Goal: Task Accomplishment & Management: Complete application form

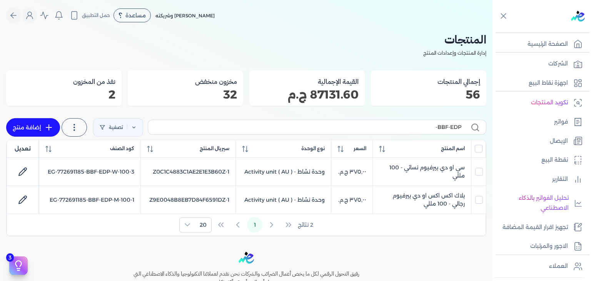
click at [385, 128] on input "BBF-EDP-" at bounding box center [307, 127] width 307 height 8
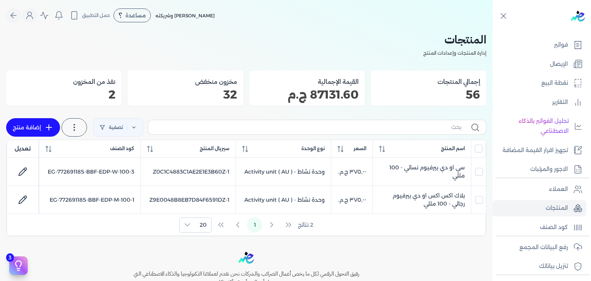
checkbox input "false"
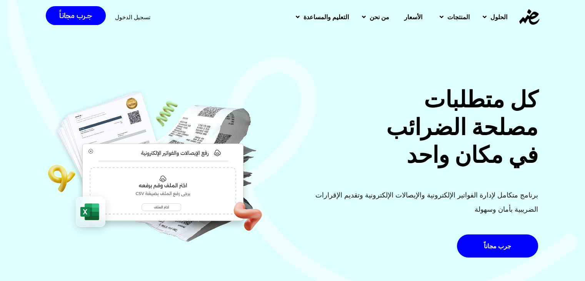
click at [135, 16] on span "تسجيل الدخول" at bounding box center [132, 17] width 35 height 6
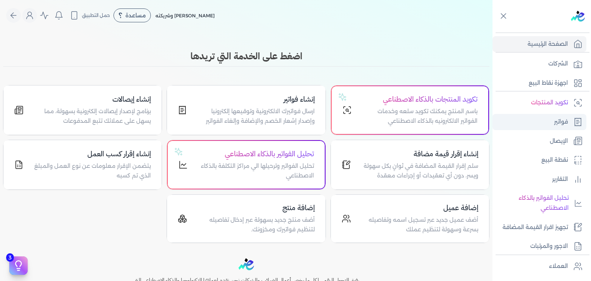
click at [544, 121] on link "فواتير" at bounding box center [539, 122] width 94 height 16
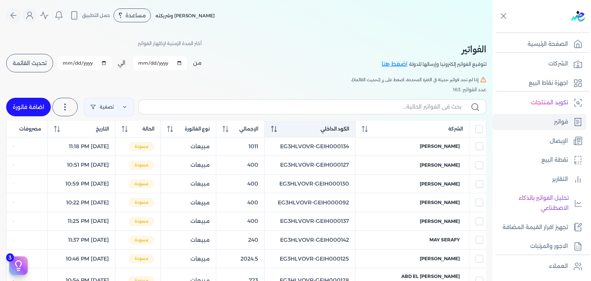
click at [277, 128] on icon at bounding box center [274, 129] width 6 height 6
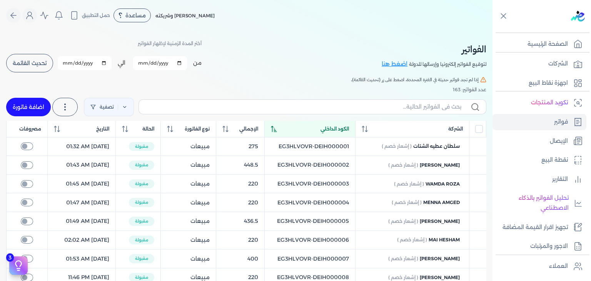
click at [291, 131] on div "الكود الداخلي" at bounding box center [310, 128] width 78 height 7
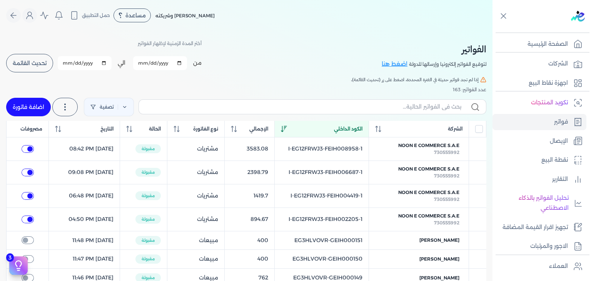
copy tr "EG3HLVOVR-GEIH000151"
click at [405, 107] on input "text" at bounding box center [303, 107] width 316 height 8
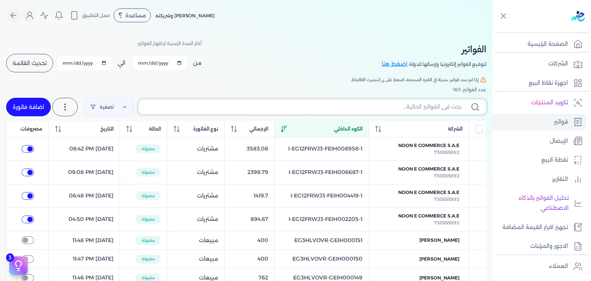
paste input "EG3HLVOVR-GEIH000152"
type input "EG3HLVOVR-GEIH000152"
checkbox input "false"
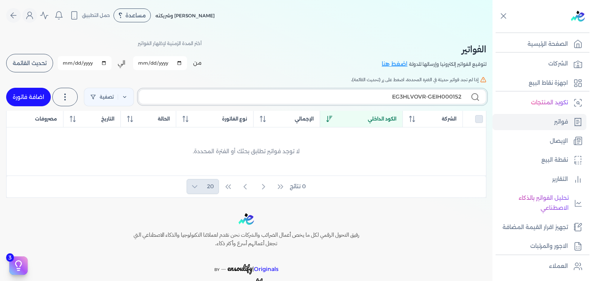
type input "EG3HLVOVR-GEIH000152"
click at [48, 96] on link "اضافة فاتورة" at bounding box center [28, 97] width 45 height 18
select select "EGP"
select select "B"
select select "EGS"
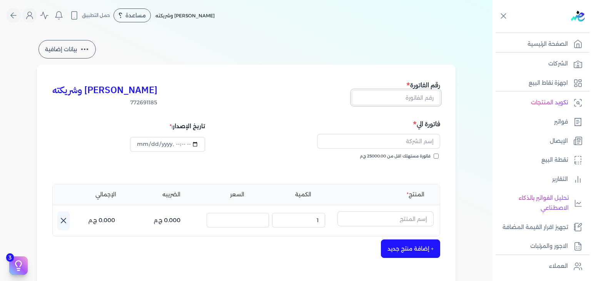
click at [418, 95] on input "text" at bounding box center [395, 97] width 88 height 15
paste input "EG3HLVOVR-GEIH000152"
type input "EG3HLVOVR-GEIH000152"
click at [140, 145] on input "datetime-local" at bounding box center [167, 144] width 75 height 15
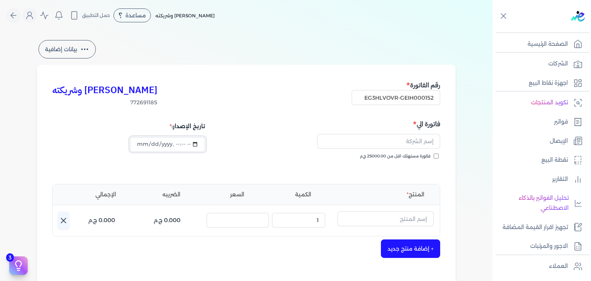
scroll to position [0, 0]
type input "2025-08-30T21:45:34"
click at [438, 157] on input "فاتورة مستهلك اقل من 25000.00 ج.م" at bounding box center [435, 155] width 5 height 5
checkbox input "true"
click at [399, 139] on input "text" at bounding box center [378, 141] width 123 height 15
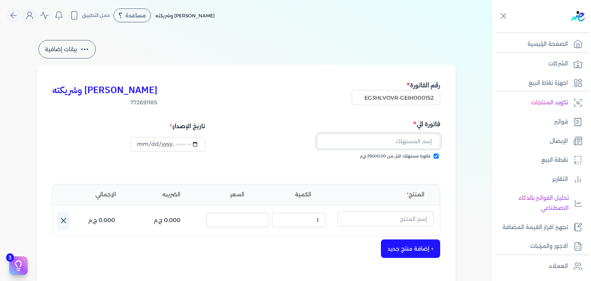
paste input "nourhanne barakat"
type input "nourhanne barakat"
click at [390, 227] on button "button" at bounding box center [385, 220] width 96 height 18
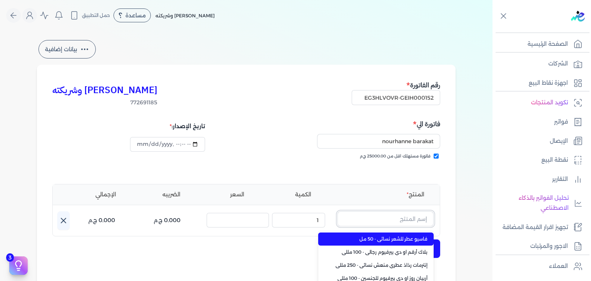
click at [389, 218] on input "text" at bounding box center [385, 218] width 96 height 15
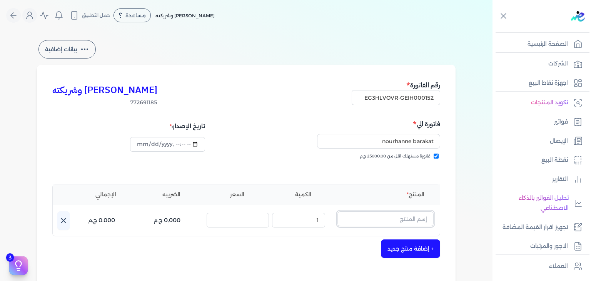
paste input "أبيض مسك الطهارة ب"
type input "أبيض مسك الطهارة ب"
click at [455, 223] on div "كريم محمود ابراهيم الدقلة وشريكته 772691185 رقم الفاتورة EG3HLVOVR-GEIH000152 ف…" at bounding box center [246, 239] width 418 height 348
click at [416, 225] on input "text" at bounding box center [385, 218] width 96 height 15
click at [413, 250] on link "+ انشاء منتج جديد" at bounding box center [380, 251] width 94 height 7
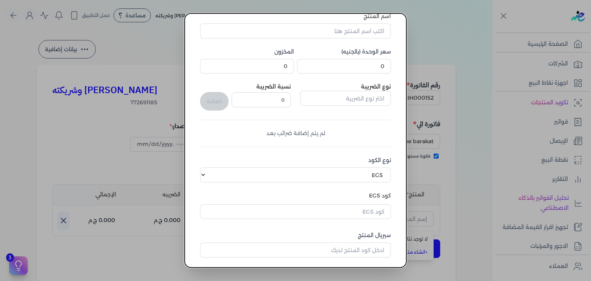
scroll to position [115, 0]
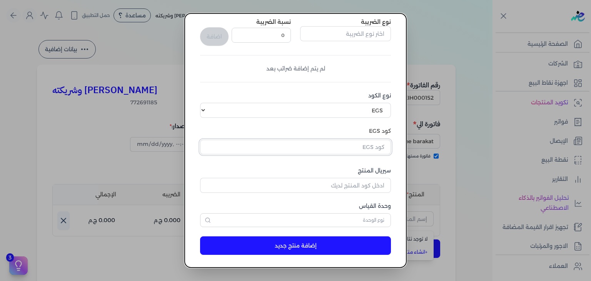
click at [362, 150] on input "text" at bounding box center [295, 147] width 191 height 15
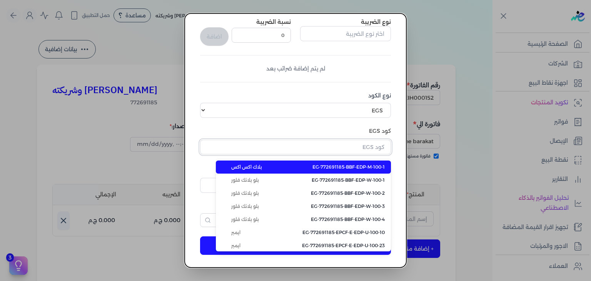
paste input "EG-772691185-FAPC-AQ-BS-W-250-2"
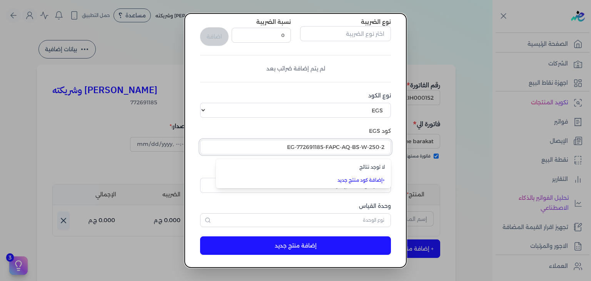
type input "EG-772691185-FAPC-AQ-BS-W-250-2"
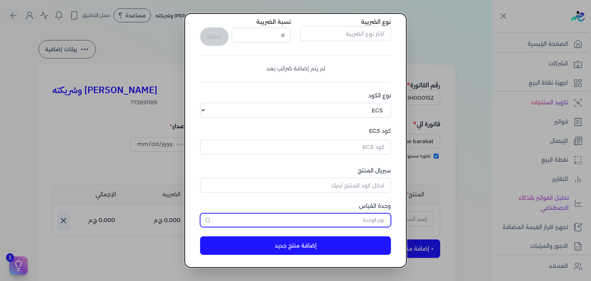
click at [360, 217] on input "text" at bounding box center [295, 220] width 191 height 14
type input "وحدة نشاط"
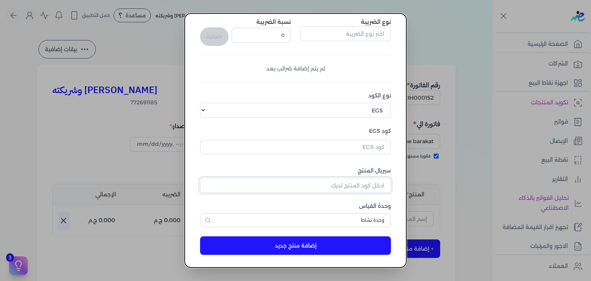
click at [354, 185] on input "سيريال المنتج" at bounding box center [295, 185] width 191 height 15
click at [372, 148] on input "text" at bounding box center [295, 147] width 191 height 15
paste input "Z712F6C955D457051E73BZ-1"
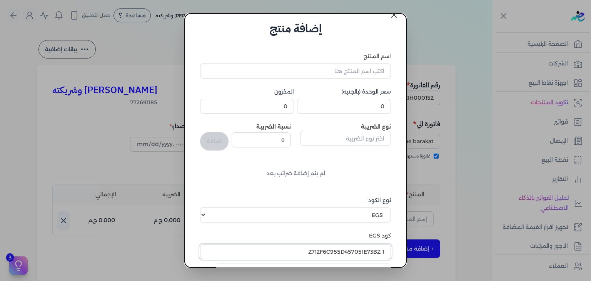
scroll to position [0, 0]
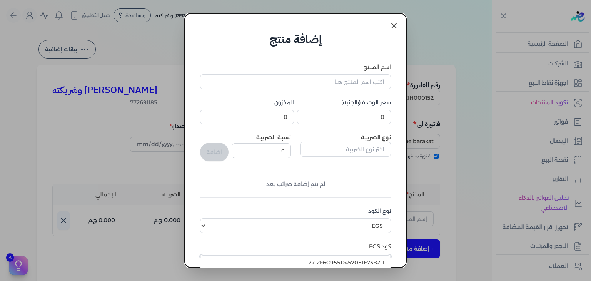
type input "Z712F6C955D457051E73BZ-1"
click at [365, 85] on input "اسم المنتج" at bounding box center [295, 81] width 191 height 15
paste input "أبيض مسك الطهارة بودي سبلاش نسائي - 250 مللي"
type input "أبيض مسك الطهارة بودي سبلاش نسائي - 250 مللي"
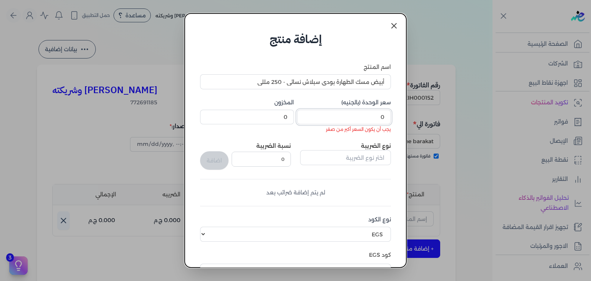
paste input "24"
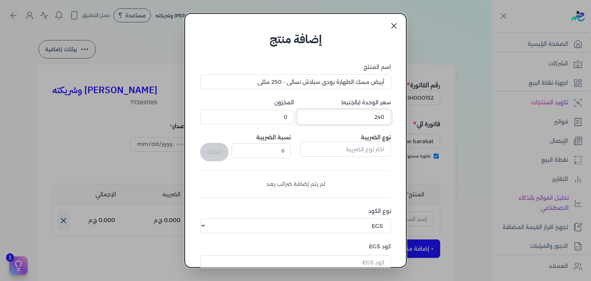
type input "240"
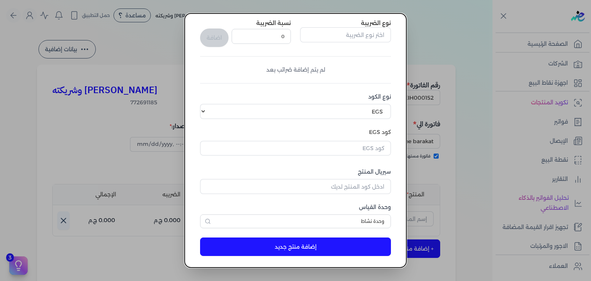
scroll to position [115, 0]
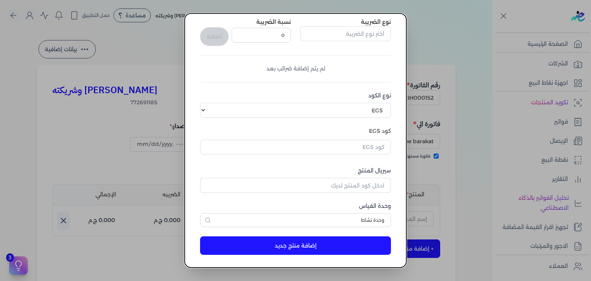
type input "6"
drag, startPoint x: 371, startPoint y: 147, endPoint x: 373, endPoint y: 156, distance: 9.5
click at [371, 147] on input "text" at bounding box center [295, 147] width 191 height 15
paste input "EG-772691185-FAPC-AQ-BS-W-250-2"
type input "EG-772691185-FAPC-AQ-BS-W-250-2"
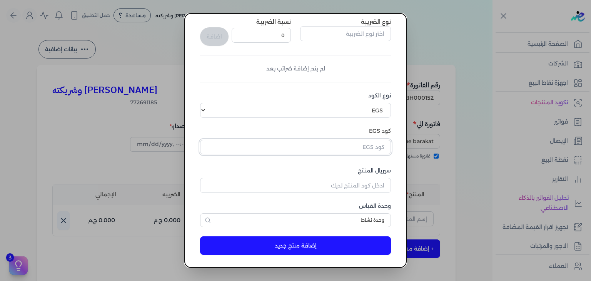
click at [360, 150] on input "text" at bounding box center [295, 147] width 191 height 15
paste input "EG-772691185-FAPC-AQ-BS-W-250-2"
type input "EG-772691185-FAPC-AQ-BS-W-250-2"
drag, startPoint x: 359, startPoint y: 130, endPoint x: 363, endPoint y: 130, distance: 4.2
click at [359, 130] on label "كود EGS" at bounding box center [295, 131] width 191 height 8
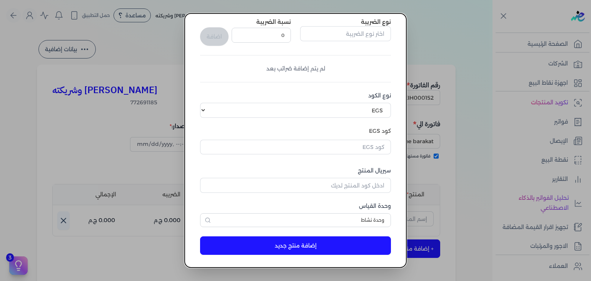
click at [495, 122] on dialog "إضافة منتج اسم المنتج أبيض مسك الطهارة بودي سبلاش نسائي - 250 مللي سعر الوحدة (…" at bounding box center [295, 140] width 591 height 281
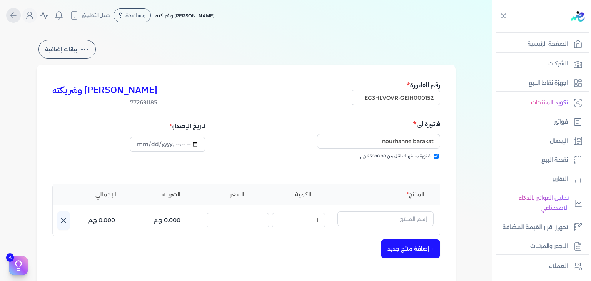
click at [18, 18] on icon "Global" at bounding box center [13, 15] width 9 height 9
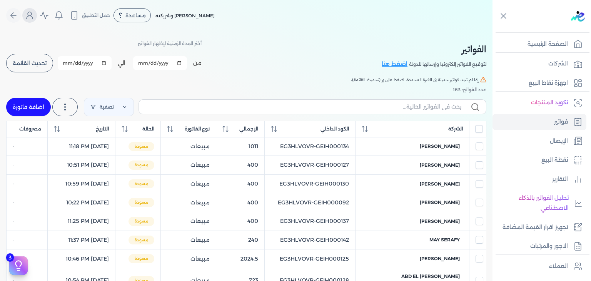
click at [34, 16] on icon "Global" at bounding box center [29, 15] width 9 height 9
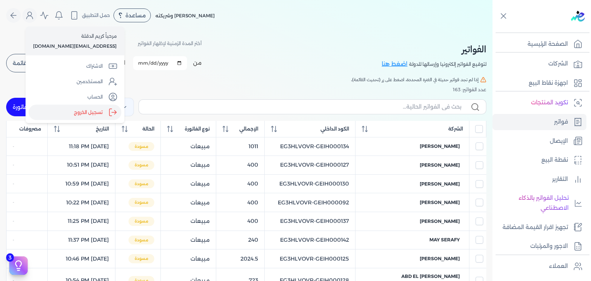
click at [112, 114] on icon "Global" at bounding box center [110, 112] width 2 height 7
click at [492, 31] on input "Close" at bounding box center [492, 31] width 0 height 0
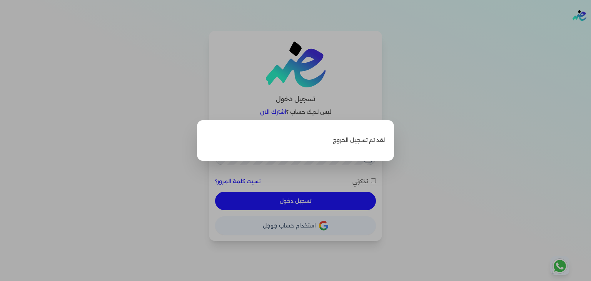
type input "[EMAIL_ADDRESS][DOMAIN_NAME]"
click at [412, 128] on label "Close" at bounding box center [295, 140] width 591 height 281
click at [590, 31] on input "Close" at bounding box center [591, 31] width 0 height 0
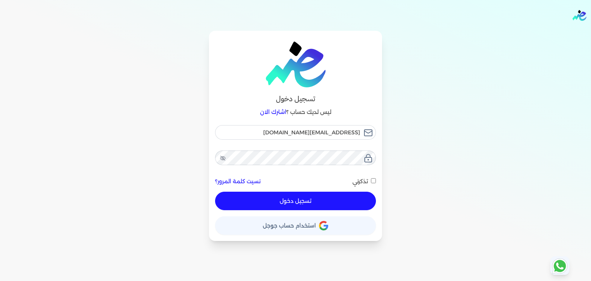
click at [354, 205] on button "تسجيل دخول" at bounding box center [295, 201] width 161 height 18
checkbox input "false"
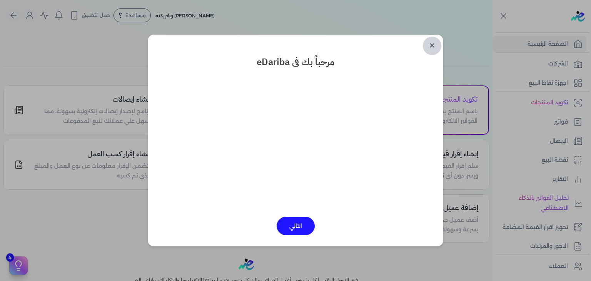
click at [435, 47] on link "✕" at bounding box center [432, 46] width 18 height 18
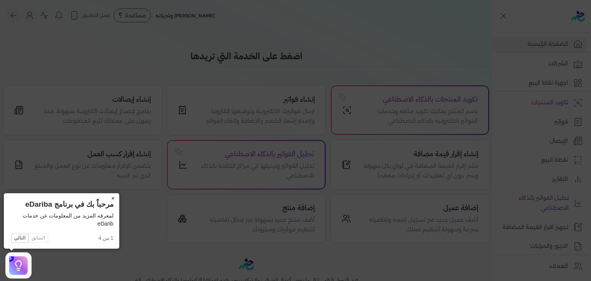
click at [112, 197] on button "×" at bounding box center [113, 198] width 12 height 11
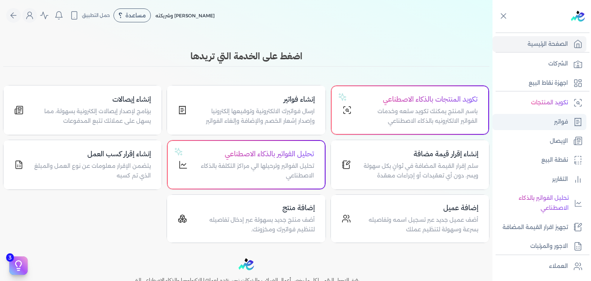
click at [565, 125] on p "فواتير" at bounding box center [561, 122] width 14 height 10
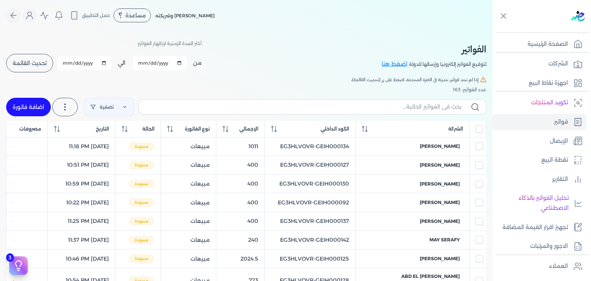
click at [42, 112] on link "اضافة فاتورة" at bounding box center [28, 107] width 45 height 18
select select "EGP"
select select "B"
select select "EGS"
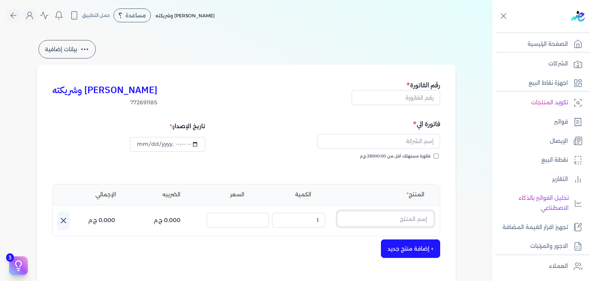
click at [409, 217] on input "text" at bounding box center [385, 218] width 96 height 15
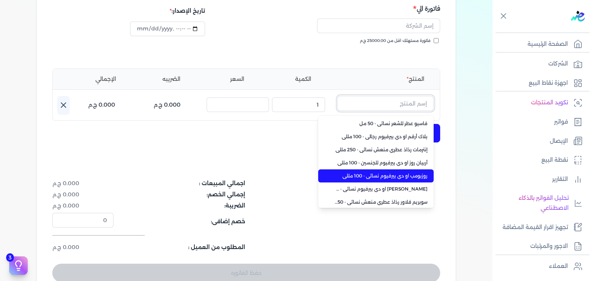
scroll to position [55, 0]
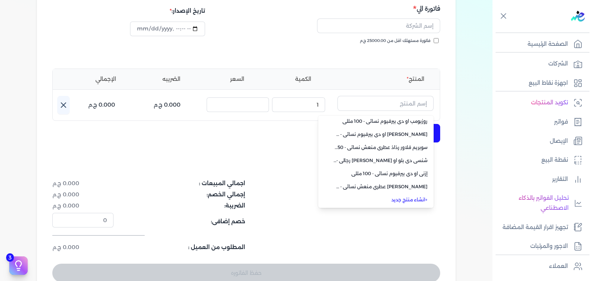
click at [410, 197] on link "+ انشاء منتج جديد" at bounding box center [380, 199] width 94 height 7
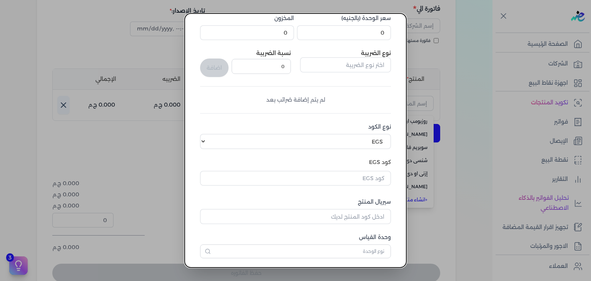
scroll to position [118, 0]
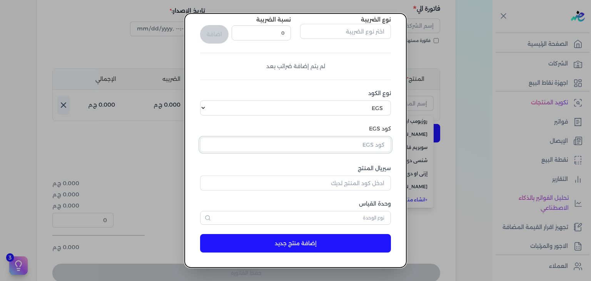
click at [365, 147] on input "text" at bounding box center [295, 144] width 191 height 15
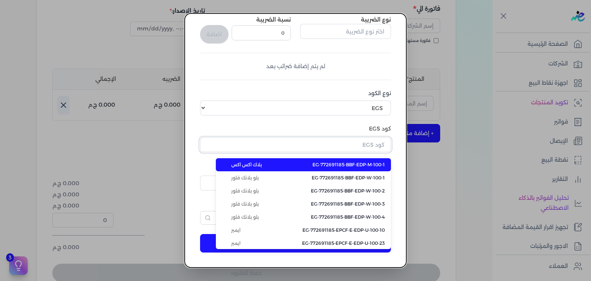
paste input "EG-772691185-FAPC-AQ-BS-W-250-2"
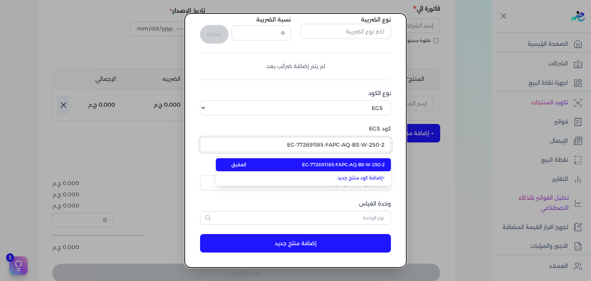
type input "EG-772691185-FAPC-AQ-BS-W-250-2"
click at [358, 161] on span "EG-772691185-FAPC-AQ-BS-W-250-2" at bounding box center [343, 164] width 83 height 7
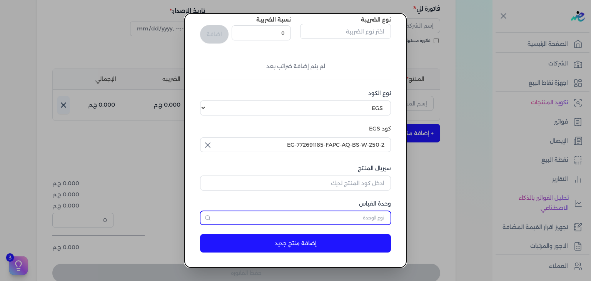
click at [360, 214] on input "text" at bounding box center [295, 218] width 191 height 14
type input "وحدة نشاط"
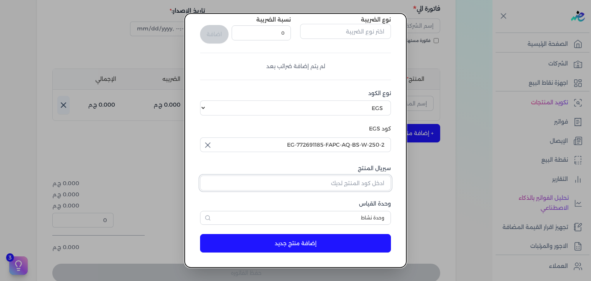
click at [348, 185] on input "سيريال المنتج" at bounding box center [295, 182] width 191 height 15
paste input "Z712F6C955D457051E73BZ-1"
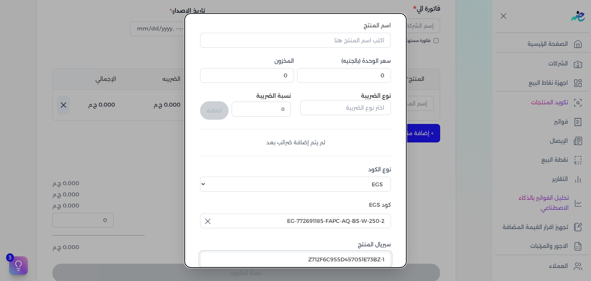
scroll to position [2, 0]
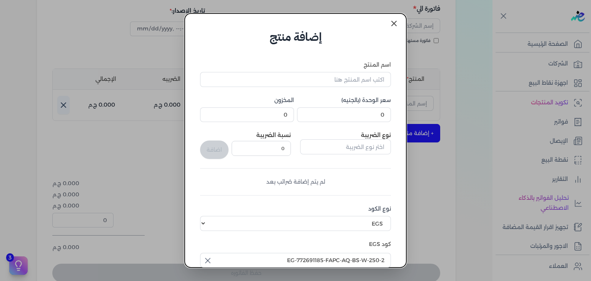
type input "Z712F6C955D457051E73BZ-1"
click at [376, 119] on input "0" at bounding box center [344, 114] width 94 height 15
paste input "24"
type input "240"
type input "6"
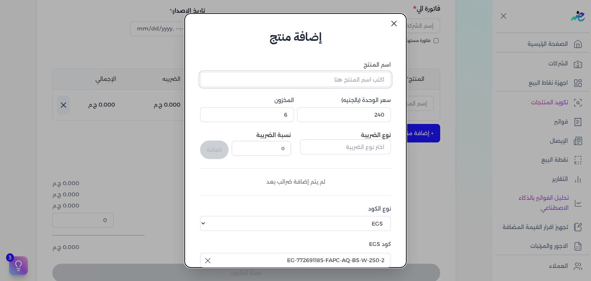
click at [362, 78] on input "اسم المنتج" at bounding box center [295, 79] width 191 height 15
paste input "أبيض مسك الطهارة بودي سبلاش نسائي - 250 مللي"
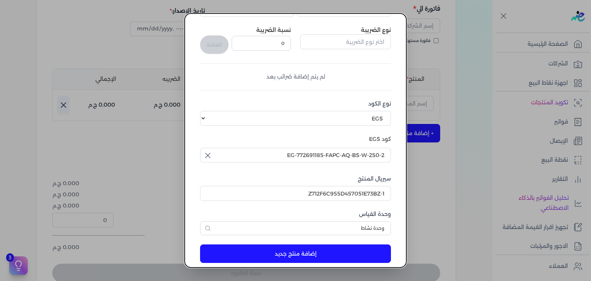
scroll to position [118, 0]
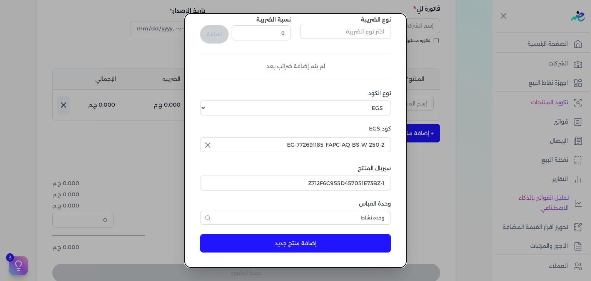
type input "أبيض مسك الطهارة بودي سبلاش نسائي - 250 مللي"
click at [351, 242] on button "إضافة منتج جديد" at bounding box center [295, 243] width 191 height 18
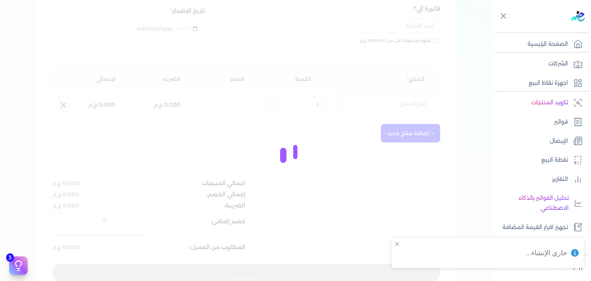
select select "EGS"
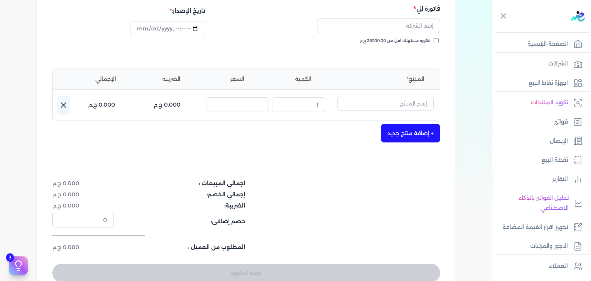
click at [438, 42] on input "فاتورة مستهلك اقل من 25000.00 ج.م" at bounding box center [435, 40] width 5 height 5
checkbox input "true"
click at [144, 29] on input "datetime-local" at bounding box center [167, 29] width 75 height 15
type input "2025-08-30T21:48:02"
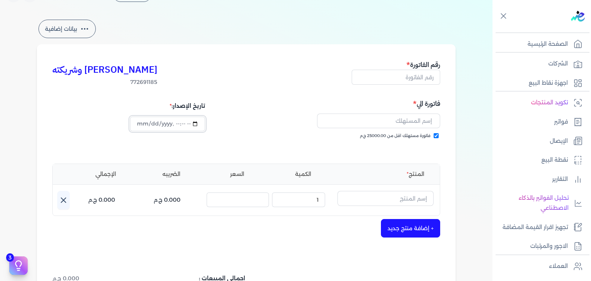
scroll to position [0, 0]
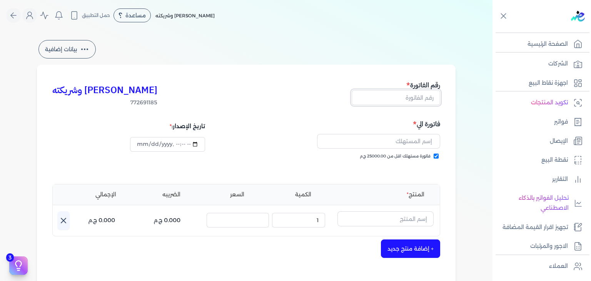
click at [421, 102] on input "text" at bounding box center [395, 97] width 88 height 15
paste input "EG3HLVOVR-GEIH000152"
type input "EG3HLVOVR-GEIH000152"
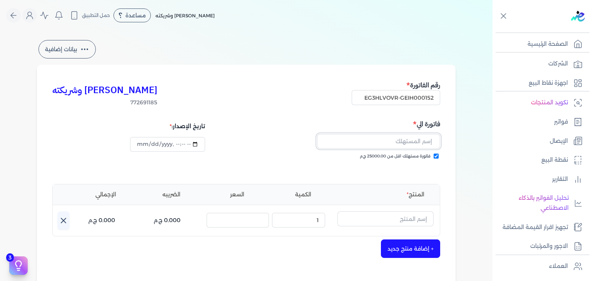
click at [381, 145] on input "text" at bounding box center [378, 141] width 123 height 15
paste input "nourhanne barakat"
type input "nourhanne barakat"
click at [386, 220] on input "text" at bounding box center [385, 218] width 96 height 15
paste input "أبيض مسك الطهارة بودي سبلاش نسائي - 250 مللي"
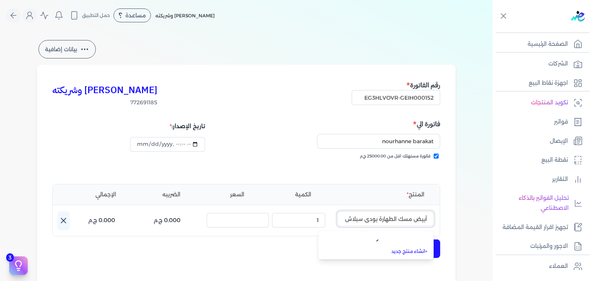
scroll to position [0, -45]
type input "أبيض مسك الطهارة بودي سبلاش نسائي - 250 مللي"
click at [285, 233] on div "المنتج الكمية السعر الضريبه الإجمالي اسم المنتج : أبيض مسك الطهارة بودي سبلاش ن…" at bounding box center [246, 210] width 388 height 52
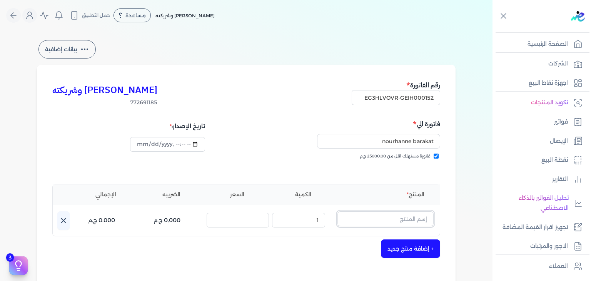
click at [381, 220] on input "text" at bounding box center [385, 218] width 96 height 15
click at [67, 219] on icon at bounding box center [63, 220] width 9 height 9
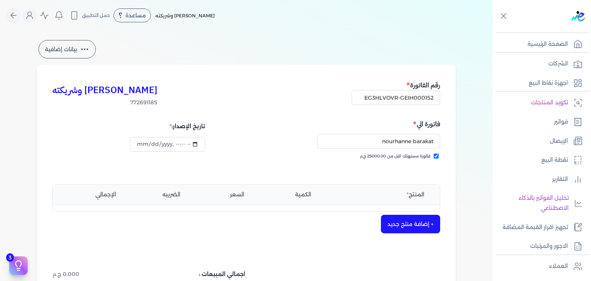
click at [427, 221] on button "+ إضافة منتج جديد" at bounding box center [410, 224] width 59 height 18
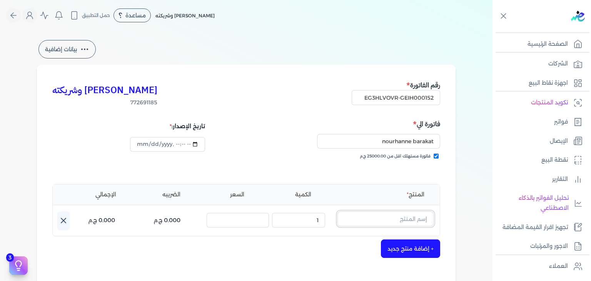
click at [418, 217] on input "text" at bounding box center [385, 218] width 96 height 15
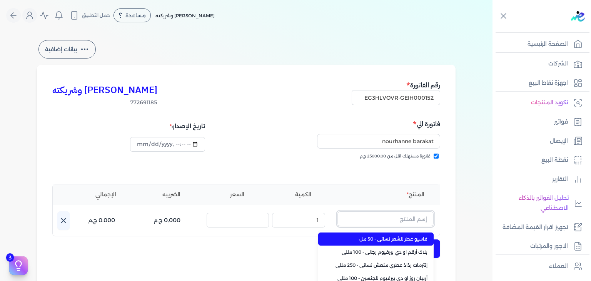
paste input "أبيض مسك الطهارة بودي سبلاش نسائي - 250 مللي"
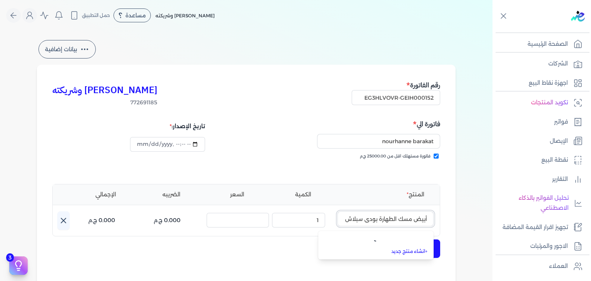
scroll to position [0, -45]
drag, startPoint x: 402, startPoint y: 218, endPoint x: 245, endPoint y: 209, distance: 156.8
click at [245, 209] on div "المنتج الكمية السعر الضريبه الإجمالي اسم المنتج : أبيض مسك الطهارة بودي سبلاش ن…" at bounding box center [246, 210] width 388 height 52
type input "أ"
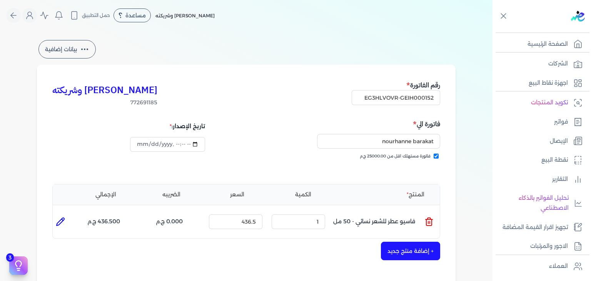
click at [430, 219] on icon at bounding box center [428, 219] width 7 height 0
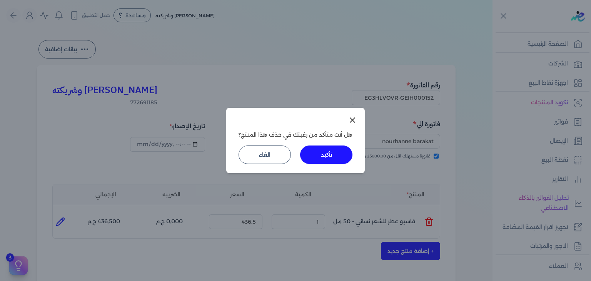
click at [333, 158] on button "تأكيد" at bounding box center [326, 154] width 52 height 18
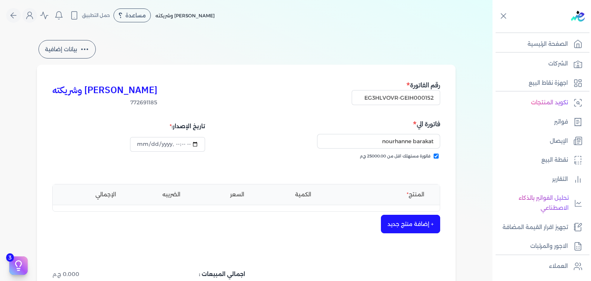
click at [417, 219] on button "+ إضافة منتج جديد" at bounding box center [410, 224] width 59 height 18
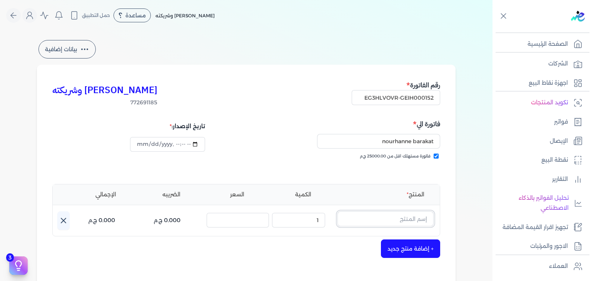
click at [420, 219] on input "text" at bounding box center [385, 218] width 96 height 15
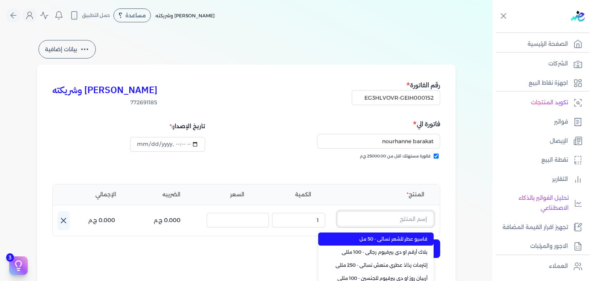
paste input "أبيض مسك"
type input "أبيض مسك"
click at [416, 235] on span "أبيض مسك الطهارة بودي سبلاش نسائي - 250 مللي" at bounding box center [380, 238] width 94 height 7
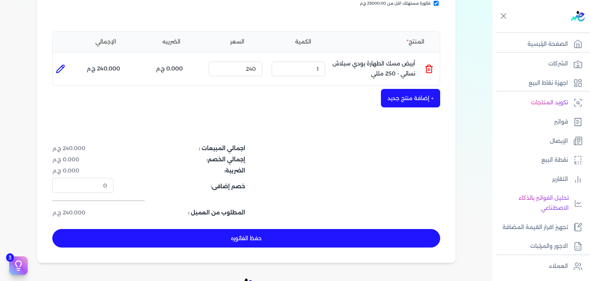
scroll to position [154, 0]
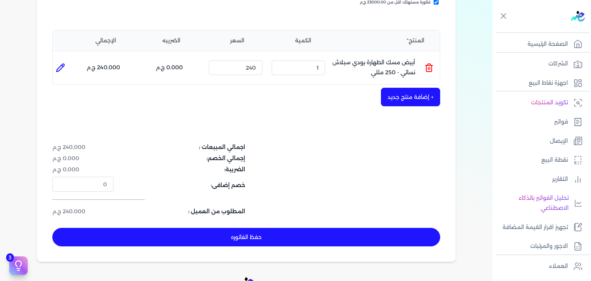
click at [231, 241] on button "حفظ الفاتوره" at bounding box center [246, 237] width 388 height 18
type input "2025-08-31"
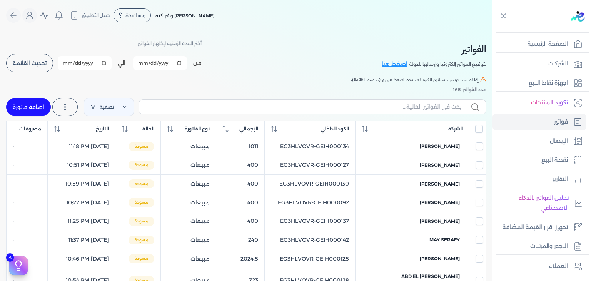
click at [364, 102] on label at bounding box center [312, 106] width 348 height 15
click at [364, 103] on input "text" at bounding box center [303, 107] width 316 height 8
click at [363, 107] on input "text" at bounding box center [303, 107] width 316 height 8
paste input "EG3HLVOVR-GEIH000152"
type input "EG3HLVOVR-GEIH000152"
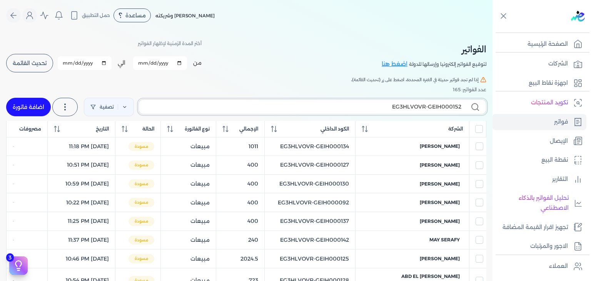
checkbox input "false"
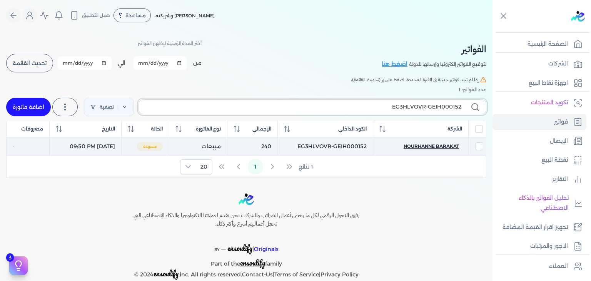
type input "EG3HLVOVR-GEIH000152"
click at [426, 145] on span "nourhanne barakat" at bounding box center [430, 146] width 55 height 7
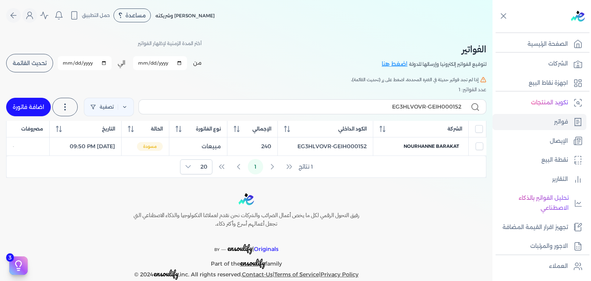
select select "EGP"
select select "B"
select select "EGS"
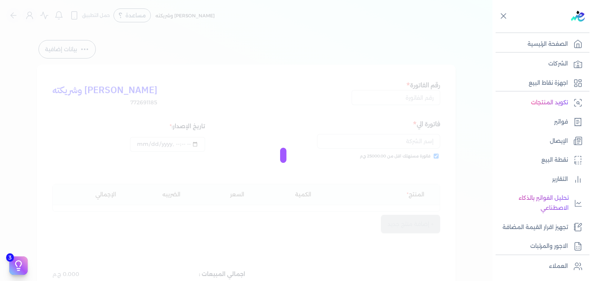
type input "EG3HLVOVR-GEIH000152"
checkbox input "true"
type input "2025-08-30T21:50:01"
type input "2025-08-31"
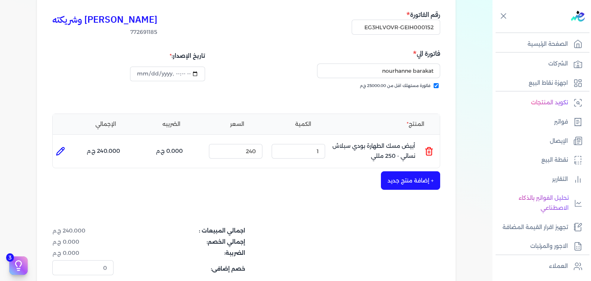
scroll to position [154, 0]
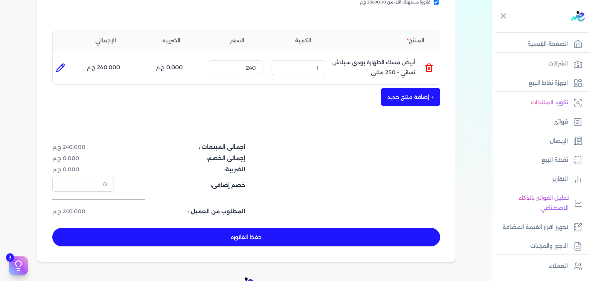
click at [271, 235] on button "حفظ الفاتوره" at bounding box center [246, 237] width 388 height 18
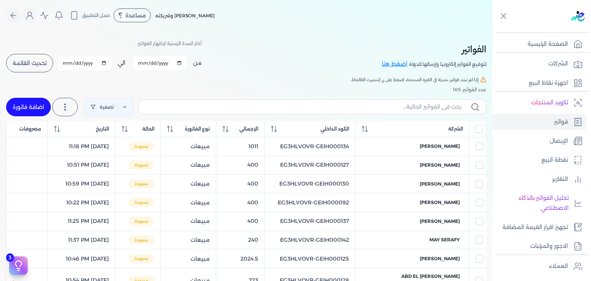
click at [38, 111] on link "اضافة فاتورة" at bounding box center [28, 107] width 45 height 18
select select "EGP"
select select "B"
select select "EGS"
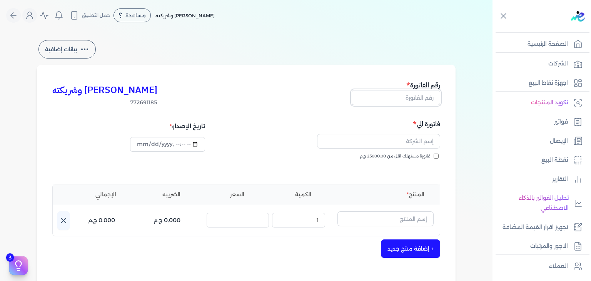
click at [431, 93] on input "text" at bounding box center [395, 97] width 88 height 15
paste input "EG3HLVOVR-GEIH000153"
type input "EG3HLVOVR-GEIH000153"
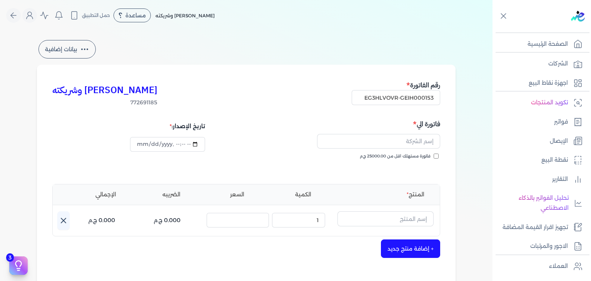
click at [437, 158] on input "فاتورة مستهلك اقل من 25000.00 ج.م" at bounding box center [435, 155] width 5 height 5
checkbox input "true"
click at [138, 143] on input "datetime-local" at bounding box center [167, 144] width 75 height 15
type input "2025-08-30T21:50:51"
click at [408, 141] on input "text" at bounding box center [378, 141] width 123 height 15
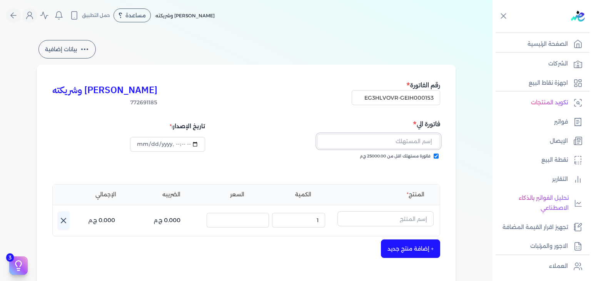
paste input "الهام بسيوني"
type input "الهام بسيوني"
click at [408, 217] on input "text" at bounding box center [385, 218] width 96 height 15
paste input "خمرة رذا"
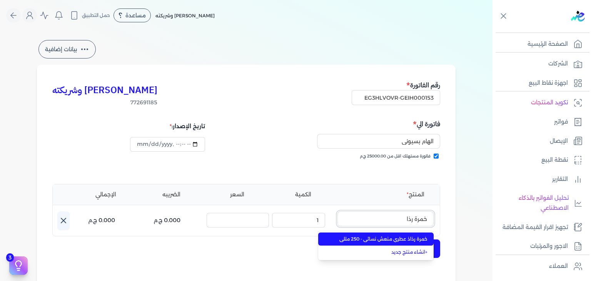
type input "خمرة رذا"
click at [414, 240] on span "خمرة رذاذ عطري منعش نسائي - 250 مللي" at bounding box center [380, 238] width 94 height 7
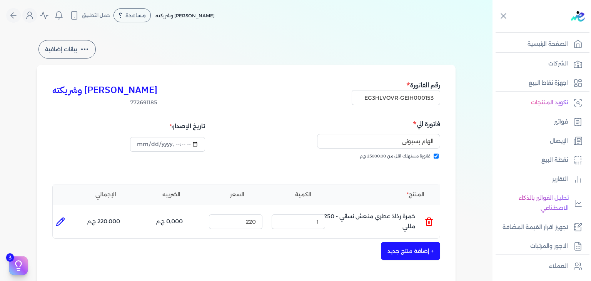
scroll to position [154, 0]
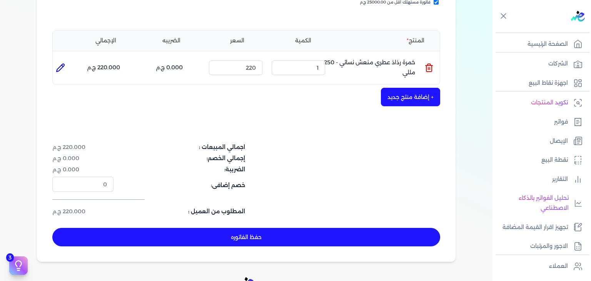
click at [243, 238] on button "حفظ الفاتوره" at bounding box center [246, 237] width 388 height 18
type input "2025-08-31"
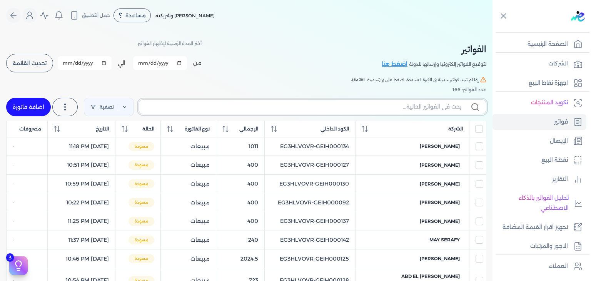
click at [388, 107] on input "text" at bounding box center [303, 107] width 316 height 8
paste input "EG3HLVOVR-GEIH000153"
type input "EG3HLVOVR-GEIH000153"
checkbox input "false"
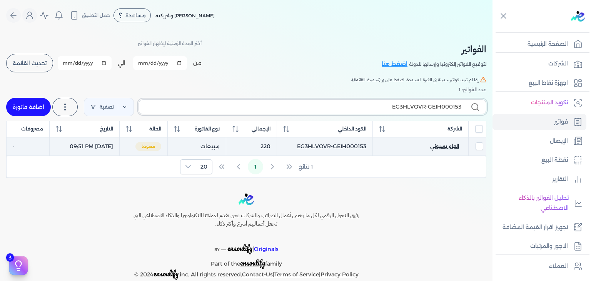
type input "EG3HLVOVR-GEIH000153"
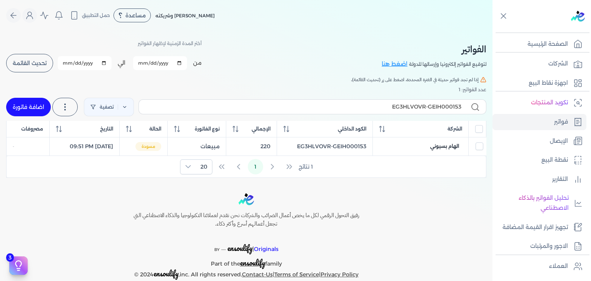
click at [444, 145] on span "الهام بسيوني" at bounding box center [444, 146] width 29 height 7
select select "EGP"
select select "B"
select select "EGS"
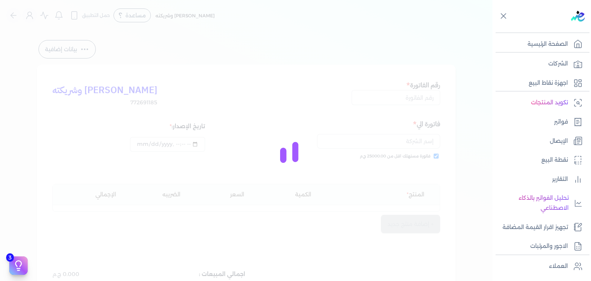
type input "EG3HLVOVR-GEIH000153"
checkbox input "true"
type input "2025-08-30T21:51:10"
type input "2025-08-31"
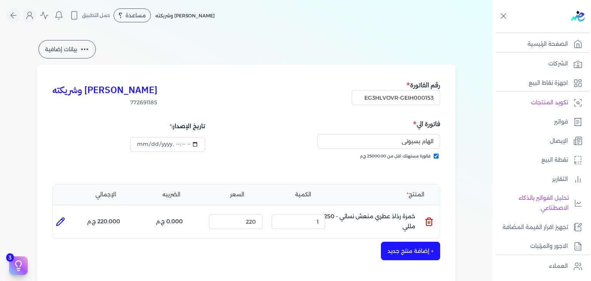
scroll to position [231, 0]
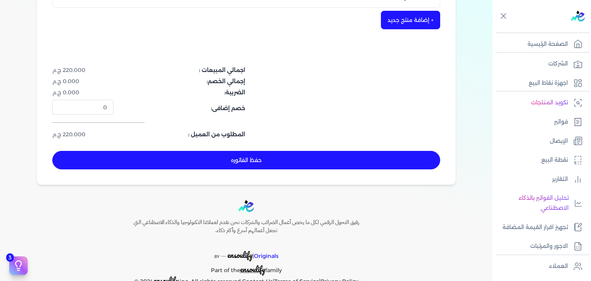
click at [285, 160] on button "حفظ الفاتوره" at bounding box center [246, 160] width 388 height 18
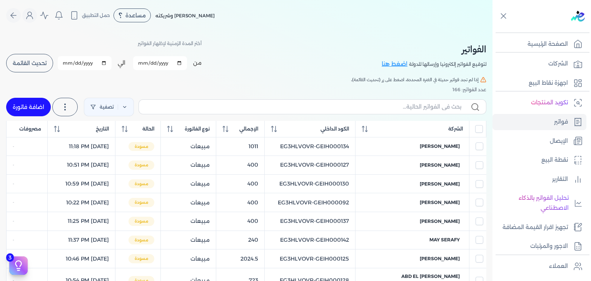
click at [23, 110] on link "اضافة فاتورة" at bounding box center [28, 107] width 45 height 18
select select "EGP"
select select "B"
select select "EGS"
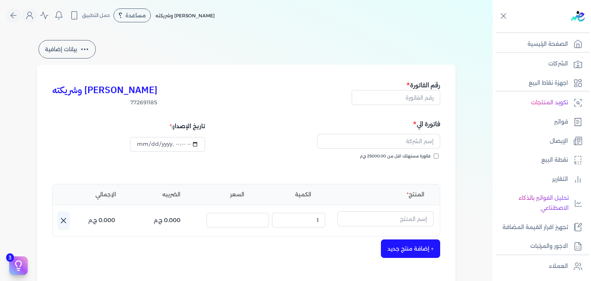
click at [437, 156] on input "فاتورة مستهلك اقل من 25000.00 ج.م" at bounding box center [435, 155] width 5 height 5
checkbox input "true"
click at [426, 102] on input "text" at bounding box center [395, 97] width 88 height 15
paste input "EG3HLVOVR-GEIH000154"
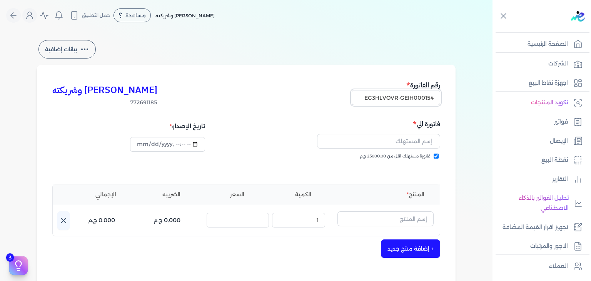
type input "EG3HLVOVR-GEIH000154"
click at [140, 142] on input "datetime-local" at bounding box center [167, 144] width 75 height 15
type input "2025-08-30T21:52:19"
click at [378, 220] on input "text" at bounding box center [385, 218] width 96 height 15
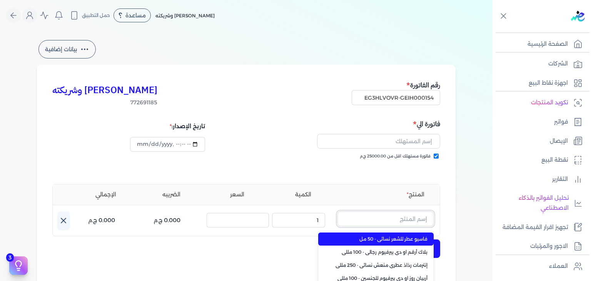
paste input "فاسيو إنتنس عطر للشعر"
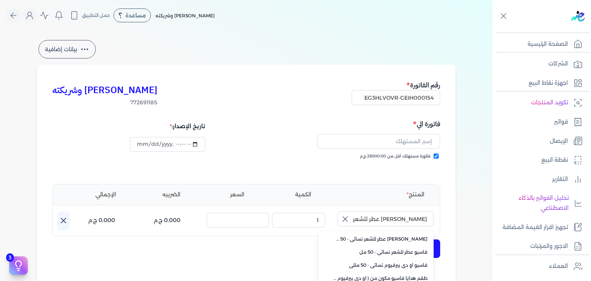
type input "[PERSON_NAME] عطر للشعر نسائي - 50 مل"
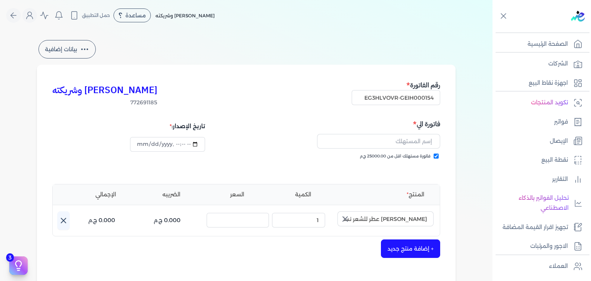
click at [346, 220] on icon "button" at bounding box center [344, 218] width 9 height 9
click at [383, 224] on input "text" at bounding box center [385, 218] width 96 height 15
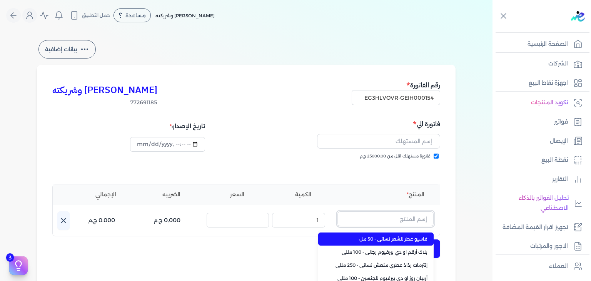
paste input "فاسيو إنتنس عطر للشعر"
click at [401, 239] on span "[PERSON_NAME] عطر للشعر نسائي - 50 مل" at bounding box center [380, 238] width 94 height 7
type input "[PERSON_NAME] عطر للشعر نسائي - 50 مل"
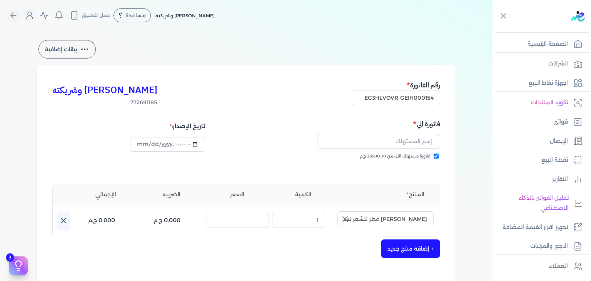
click at [349, 219] on icon "button" at bounding box center [344, 218] width 9 height 9
click at [399, 223] on input "text" at bounding box center [385, 218] width 96 height 15
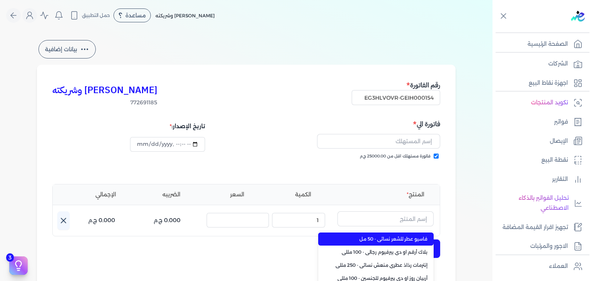
click at [411, 240] on span "فاسيو عطر للشعر نسائي - 50 مل" at bounding box center [380, 238] width 94 height 7
type input "فاسيو عطر للشعر نسائي - 50 مل"
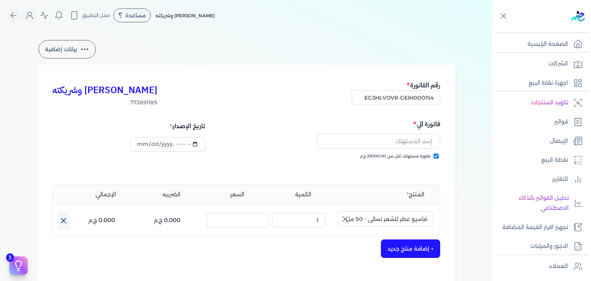
click at [341, 241] on div "+ إضافة منتج جديد" at bounding box center [246, 248] width 388 height 18
click at [413, 145] on input "text" at bounding box center [378, 141] width 123 height 15
paste input "dalia ashour"
type input "dalia ashour"
click at [348, 222] on icon "button" at bounding box center [344, 218] width 9 height 9
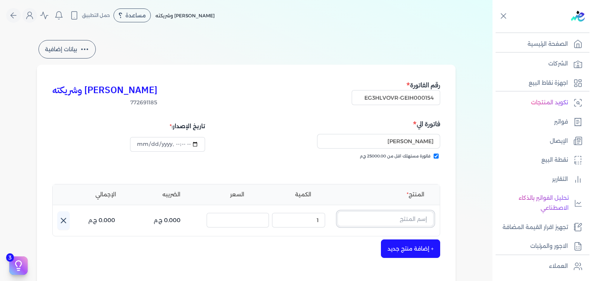
click at [386, 223] on input "text" at bounding box center [385, 218] width 96 height 15
paste input "فاسيو إنتنس عطر"
type input "فاسيو إنتنس عطر"
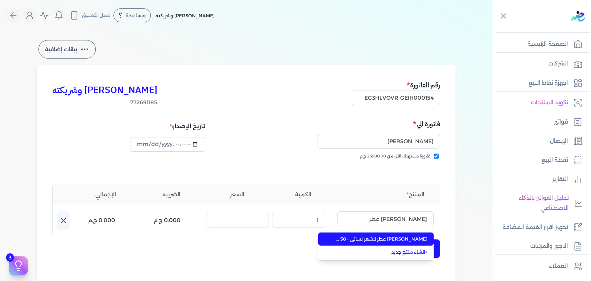
click at [396, 240] on span "[PERSON_NAME] عطر للشعر نسائي - 50 مل" at bounding box center [380, 238] width 94 height 7
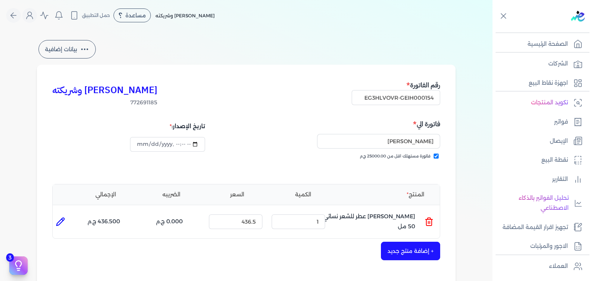
scroll to position [192, 0]
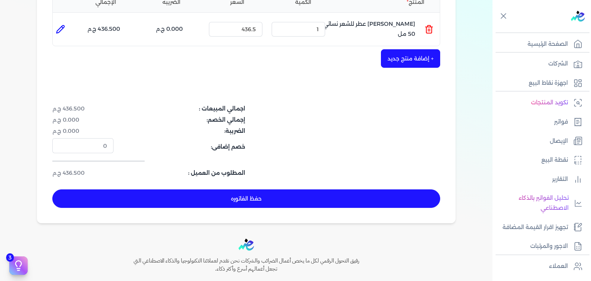
click at [268, 205] on button "حفظ الفاتوره" at bounding box center [246, 198] width 388 height 18
type input "2025-08-31"
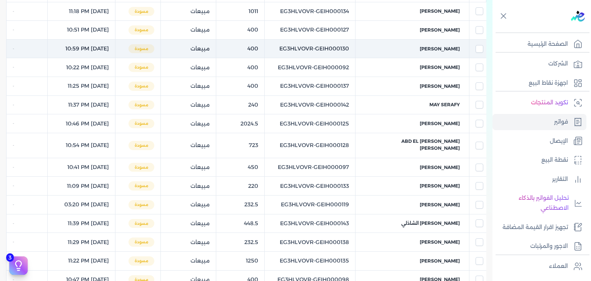
scroll to position [69, 0]
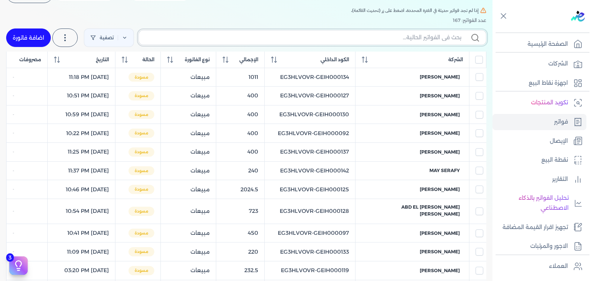
click at [339, 37] on input "text" at bounding box center [303, 37] width 316 height 8
paste input "EG3HLVOVR-GEIH000154"
type input "EG3HLVOVR-GEIH000154"
checkbox input "false"
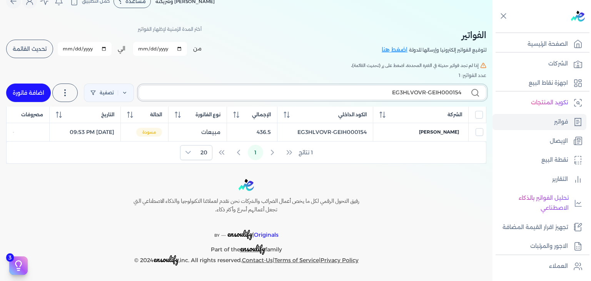
scroll to position [13, 0]
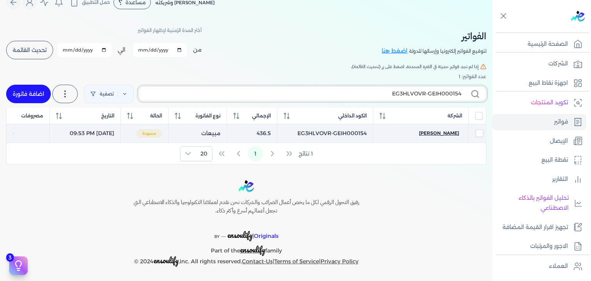
type input "EG3HLVOVR-GEIH000154"
click at [441, 131] on span "dalia ashour" at bounding box center [439, 133] width 40 height 7
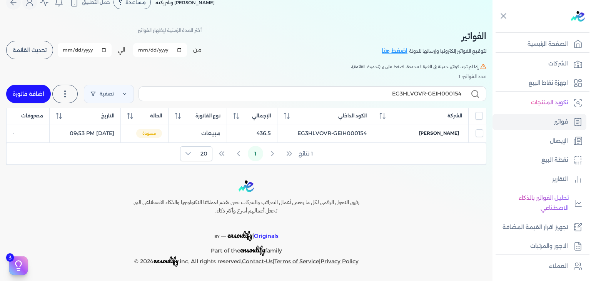
select select "EGP"
select select "B"
select select "EGS"
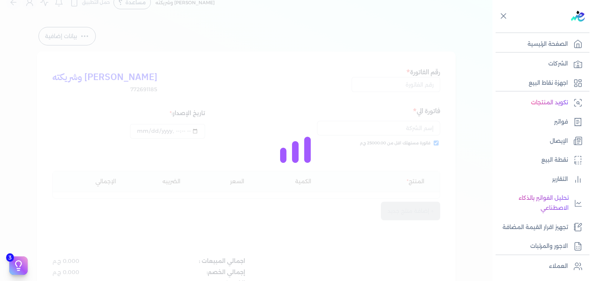
type input "EG3HLVOVR-GEIH000154"
checkbox input "true"
type input "2025-08-30T21:53:02"
type input "2025-08-31"
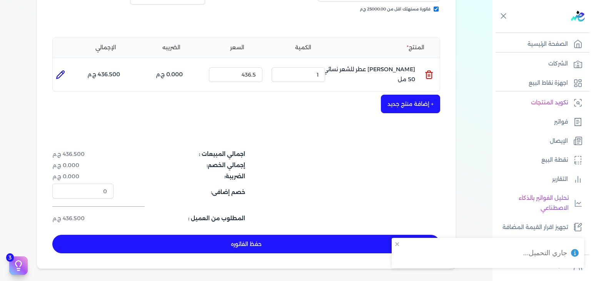
scroll to position [205, 0]
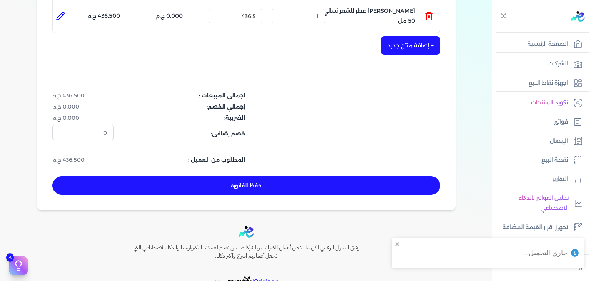
click at [229, 183] on button "حفظ الفاتوره" at bounding box center [246, 185] width 388 height 18
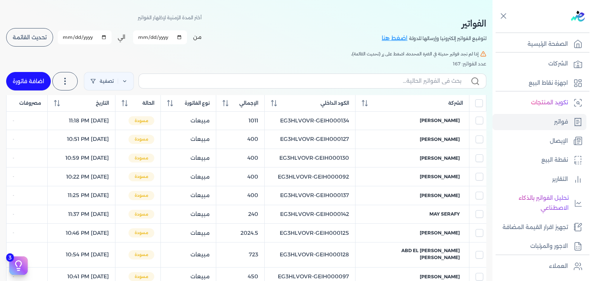
scroll to position [5, 0]
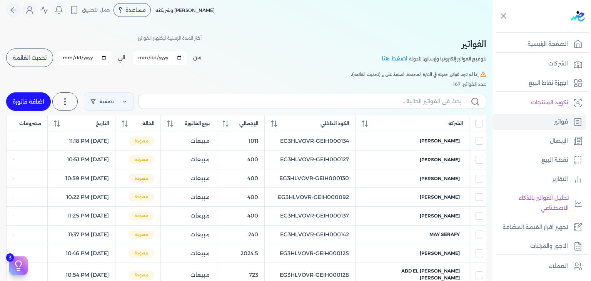
click at [33, 104] on link "اضافة فاتورة" at bounding box center [28, 101] width 45 height 18
select select "EGP"
select select "B"
select select "EGS"
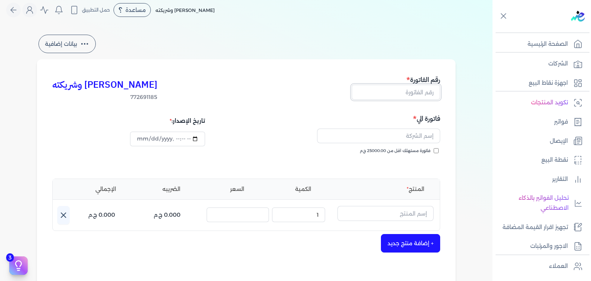
click at [433, 96] on input "text" at bounding box center [395, 92] width 88 height 15
paste input "EG3HLVOVR-GEIH000155"
type input "EG3HLVOVR-GEIH000155"
click at [435, 150] on input "فاتورة مستهلك اقل من 25000.00 ج.م" at bounding box center [435, 150] width 5 height 5
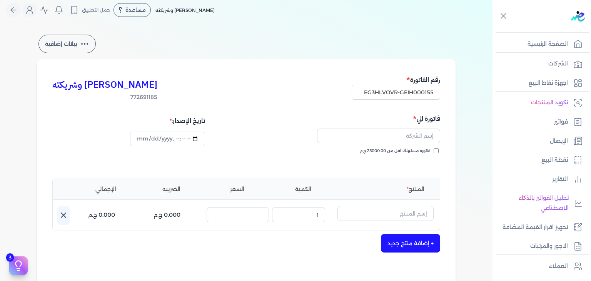
checkbox input "true"
click at [139, 137] on input "datetime-local" at bounding box center [167, 139] width 75 height 15
type input "2025-08-30T21:53:51"
click at [429, 140] on input "text" at bounding box center [378, 135] width 123 height 15
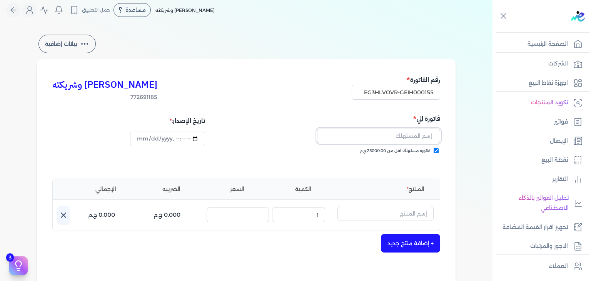
paste input "Ismail Zaqout"
type input "Ismail Zaqout"
click at [408, 215] on input "text" at bounding box center [385, 213] width 96 height 15
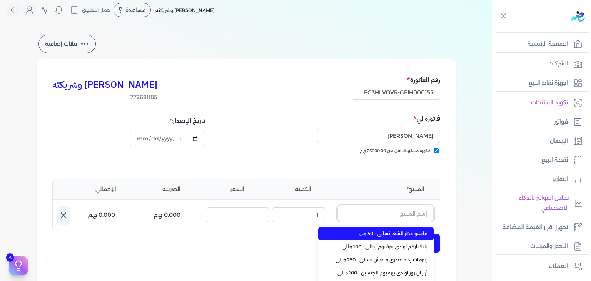
paste input "روزا كولكشن او"
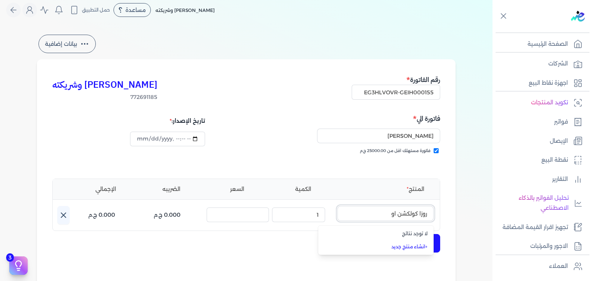
type input "روزا كولكشن او"
click at [416, 248] on link "+ انشاء منتج جديد" at bounding box center [380, 246] width 94 height 7
